Goal: Task Accomplishment & Management: Manage account settings

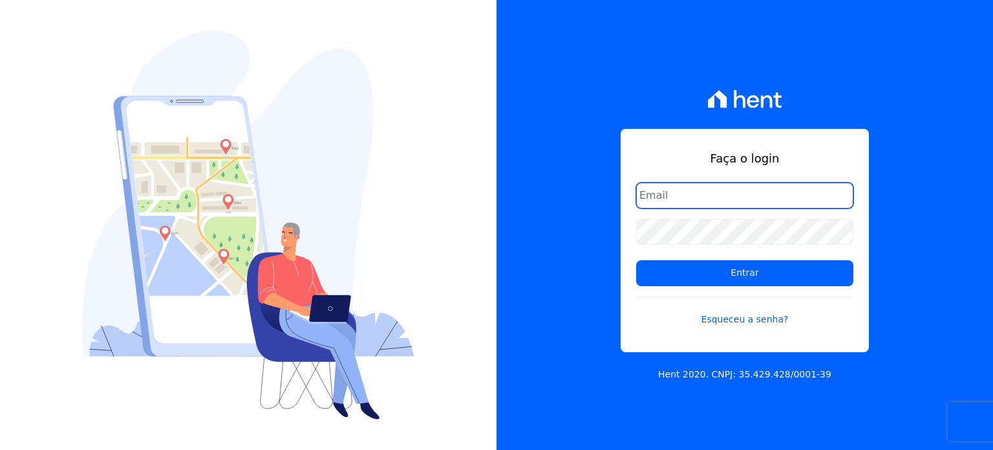
click at [704, 196] on input "email" at bounding box center [744, 195] width 217 height 26
type input "[EMAIL_ADDRESS][DOMAIN_NAME]"
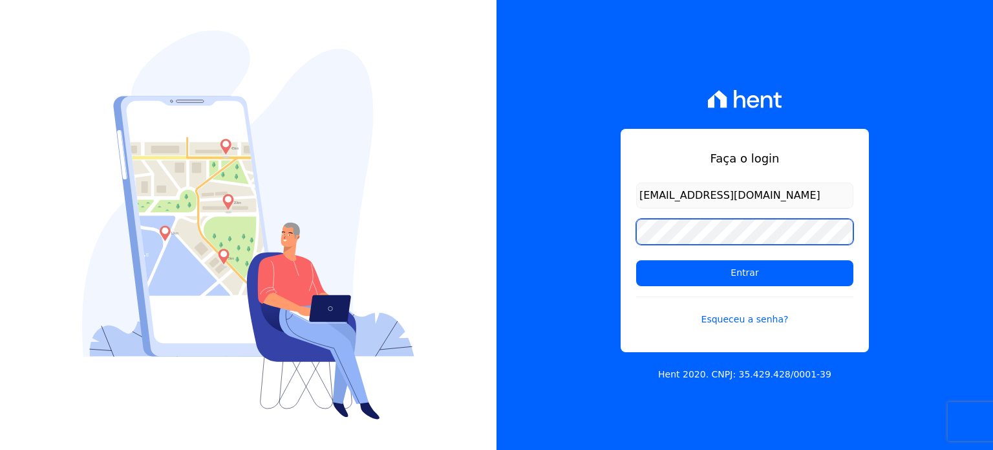
click at [636, 260] on input "Entrar" at bounding box center [744, 273] width 217 height 26
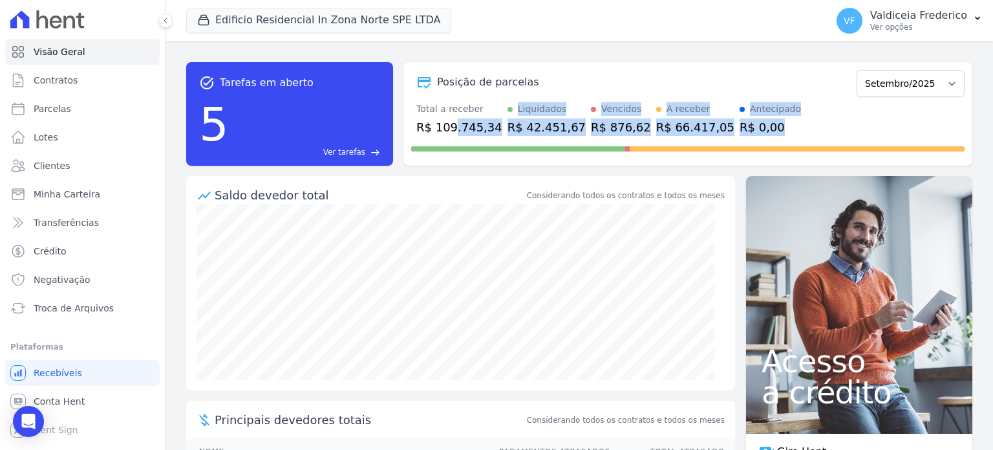
click at [450, 135] on div "Posição de parcelas Agosto/2023 Setembro/2023 Outubro/2023 Novembro/2023 Dezemb…" at bounding box center [688, 113] width 569 height 103
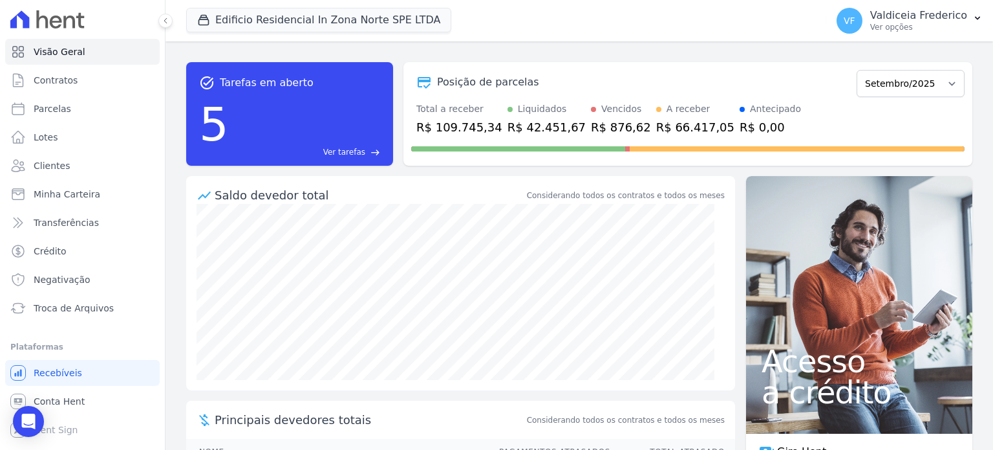
click at [446, 124] on div "R$ 109.745,34" at bounding box center [460, 126] width 86 height 17
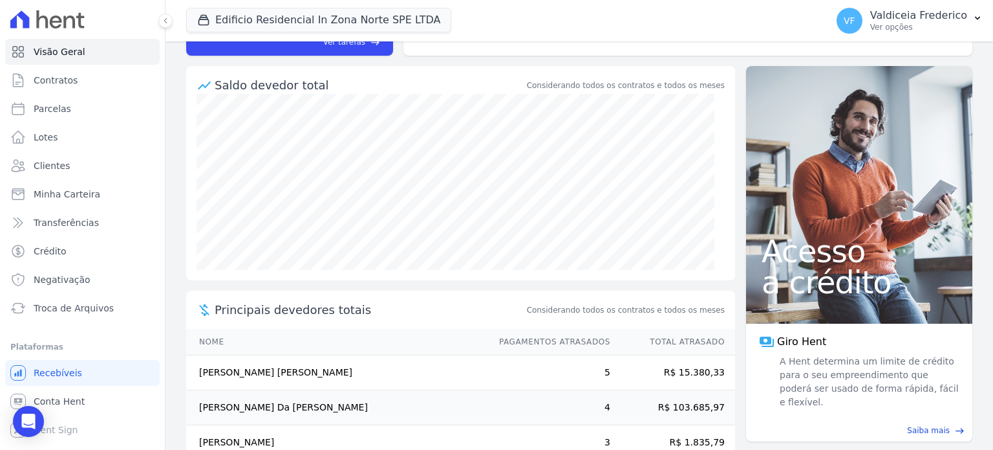
scroll to position [80, 0]
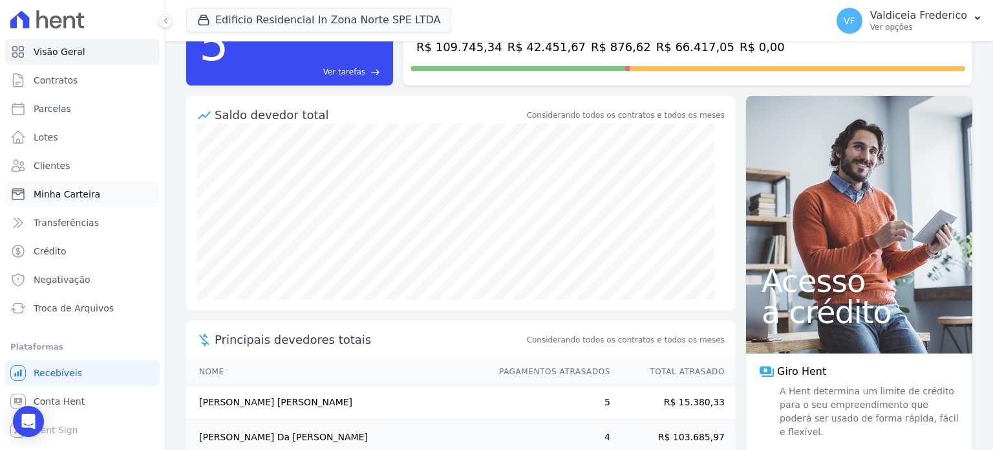
click at [76, 199] on span "Minha Carteira" at bounding box center [67, 194] width 67 height 13
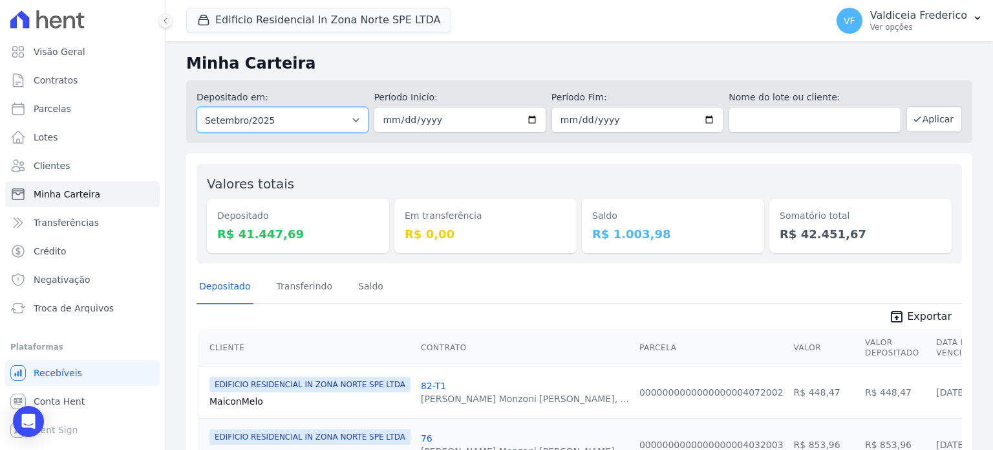
click at [349, 124] on select "Todos os meses Agosto/2023 Setembro/2023 Outubro/2023 Novembro/2023 Dezembro/20…" at bounding box center [283, 120] width 172 height 26
select select "all"
click at [197, 107] on select "Todos os meses Agosto/2023 Setembro/2023 Outubro/2023 Novembro/2023 Dezembro/20…" at bounding box center [283, 120] width 172 height 26
click at [930, 122] on button "Aplicar" at bounding box center [935, 119] width 56 height 26
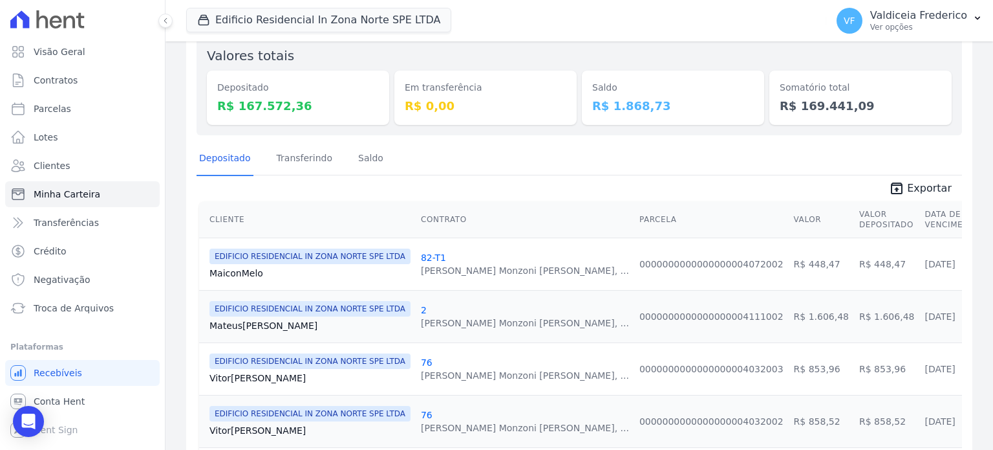
scroll to position [129, 0]
click at [54, 102] on span "Parcelas" at bounding box center [53, 108] width 38 height 13
select select
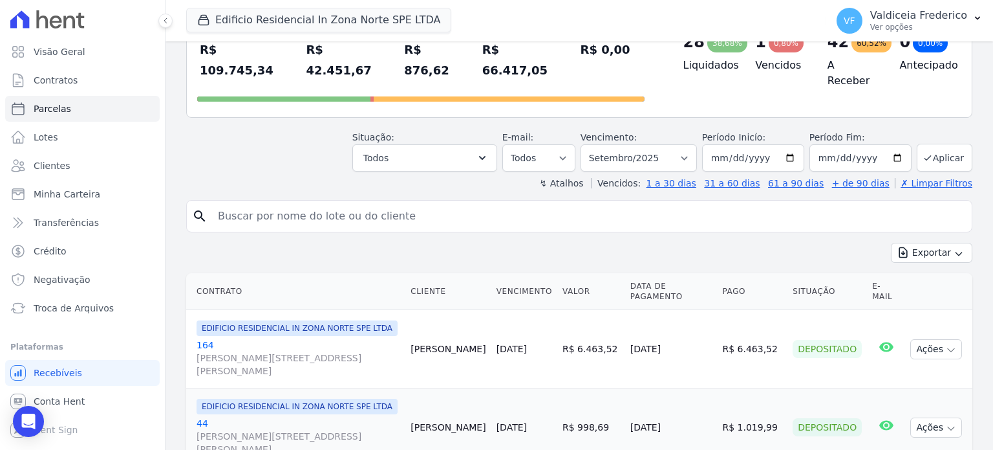
scroll to position [129, 0]
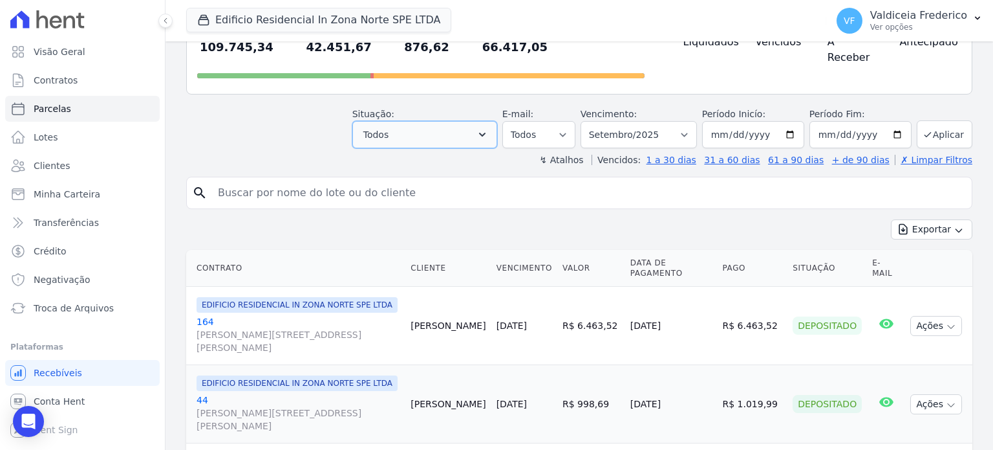
click at [435, 121] on button "Todos" at bounding box center [424, 134] width 145 height 27
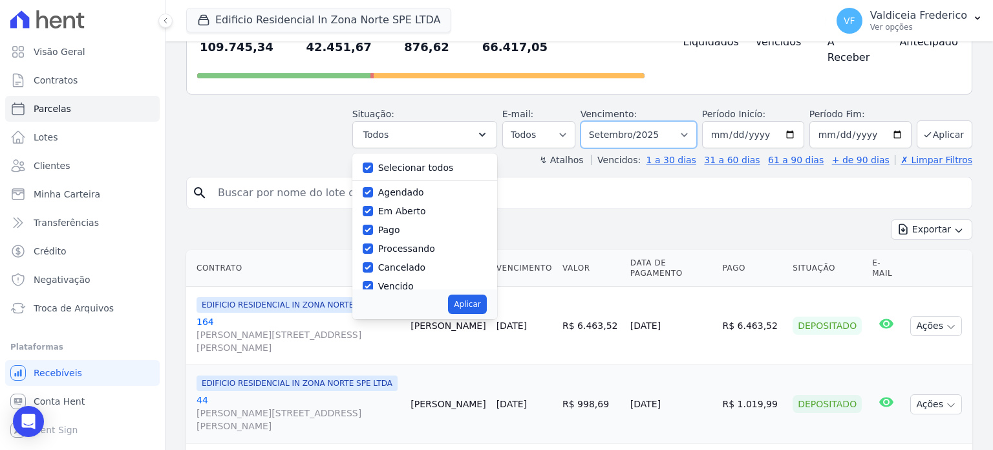
click at [640, 121] on select "Filtrar por período ──────── Todos os meses Agosto/2023 Setembro/2023 Outubro/2…" at bounding box center [639, 134] width 116 height 27
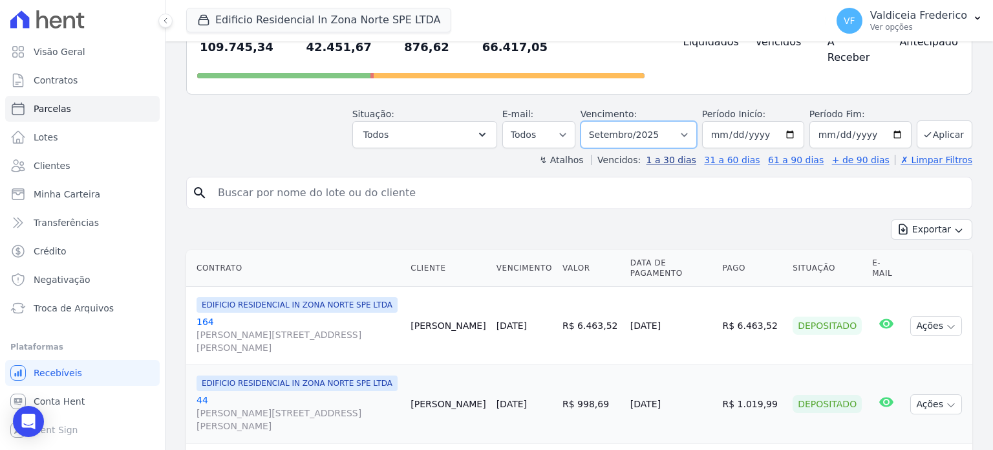
select select "all"
click at [591, 121] on select "Filtrar por período ──────── Todos os meses Agosto/2023 Setembro/2023 Outubro/2…" at bounding box center [639, 134] width 116 height 27
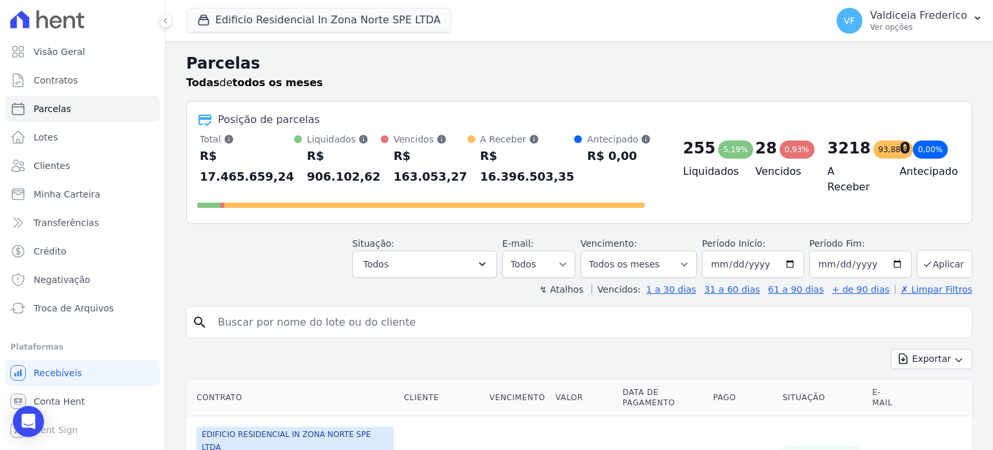
select select
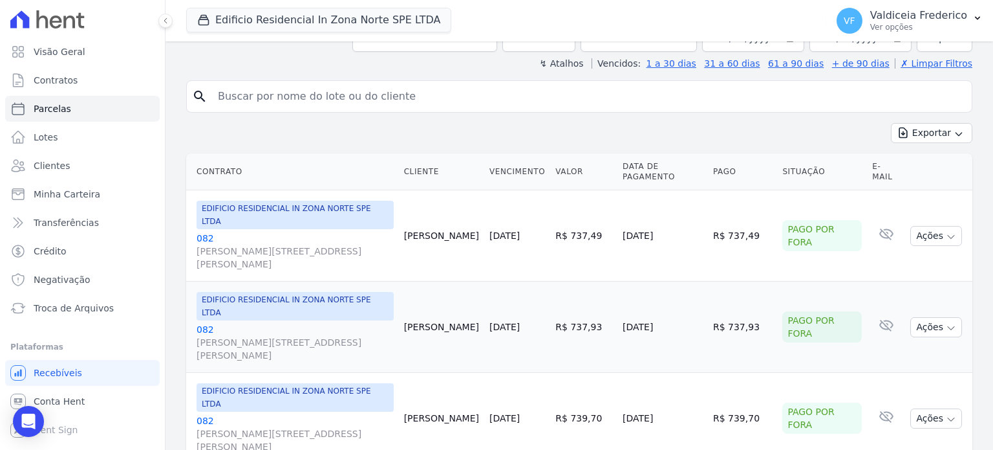
scroll to position [65, 0]
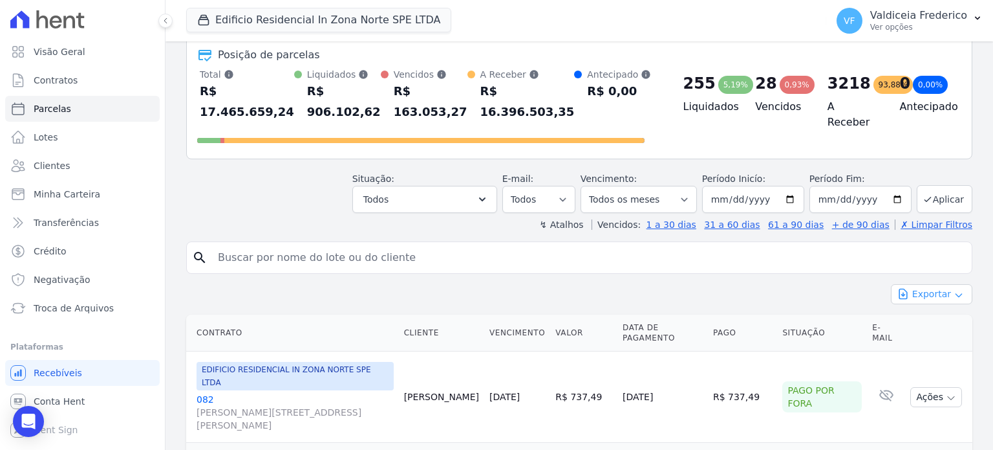
click at [924, 284] on button "Exportar" at bounding box center [931, 294] width 81 height 20
click at [933, 340] on span "Exportar CSV" at bounding box center [930, 346] width 69 height 13
